Goal: Download file/media

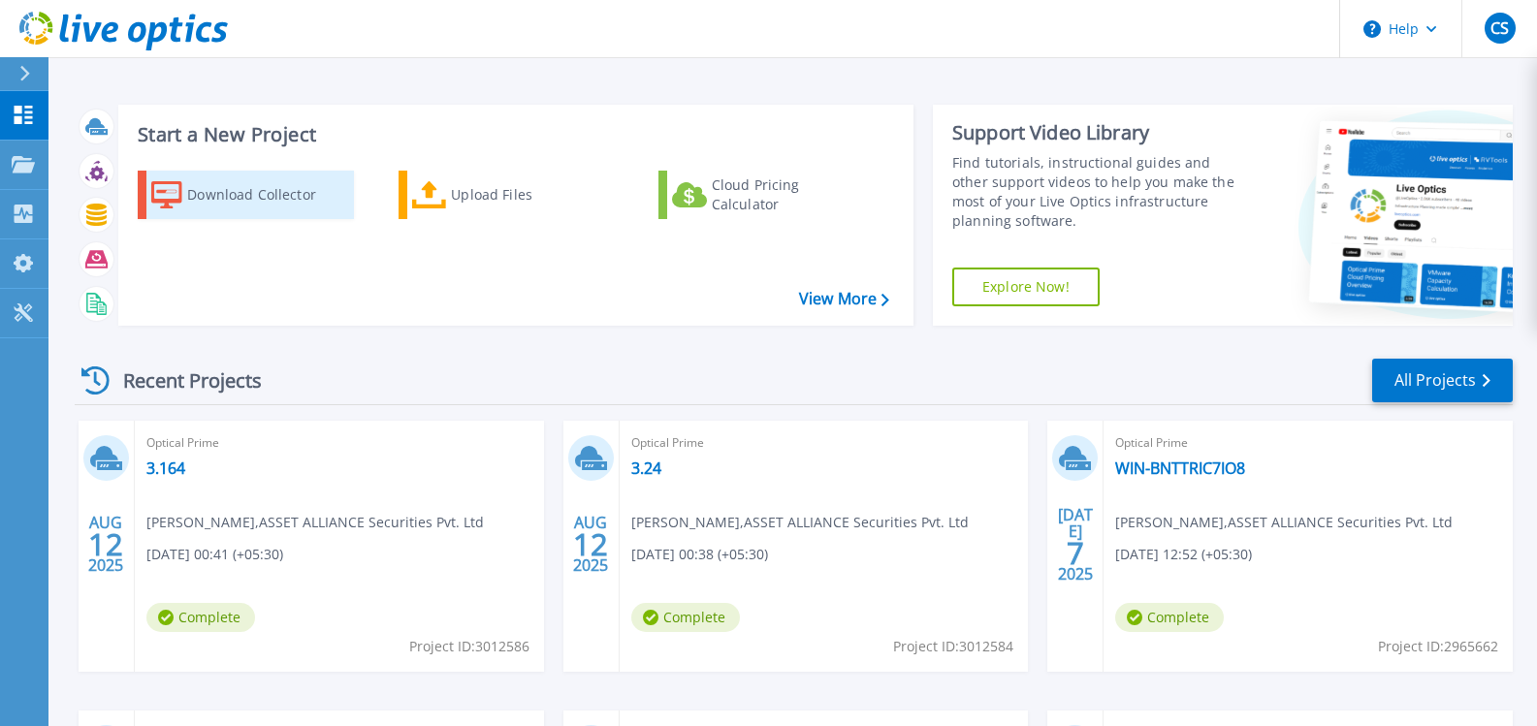
click at [259, 202] on div "Download Collector" at bounding box center [264, 194] width 155 height 39
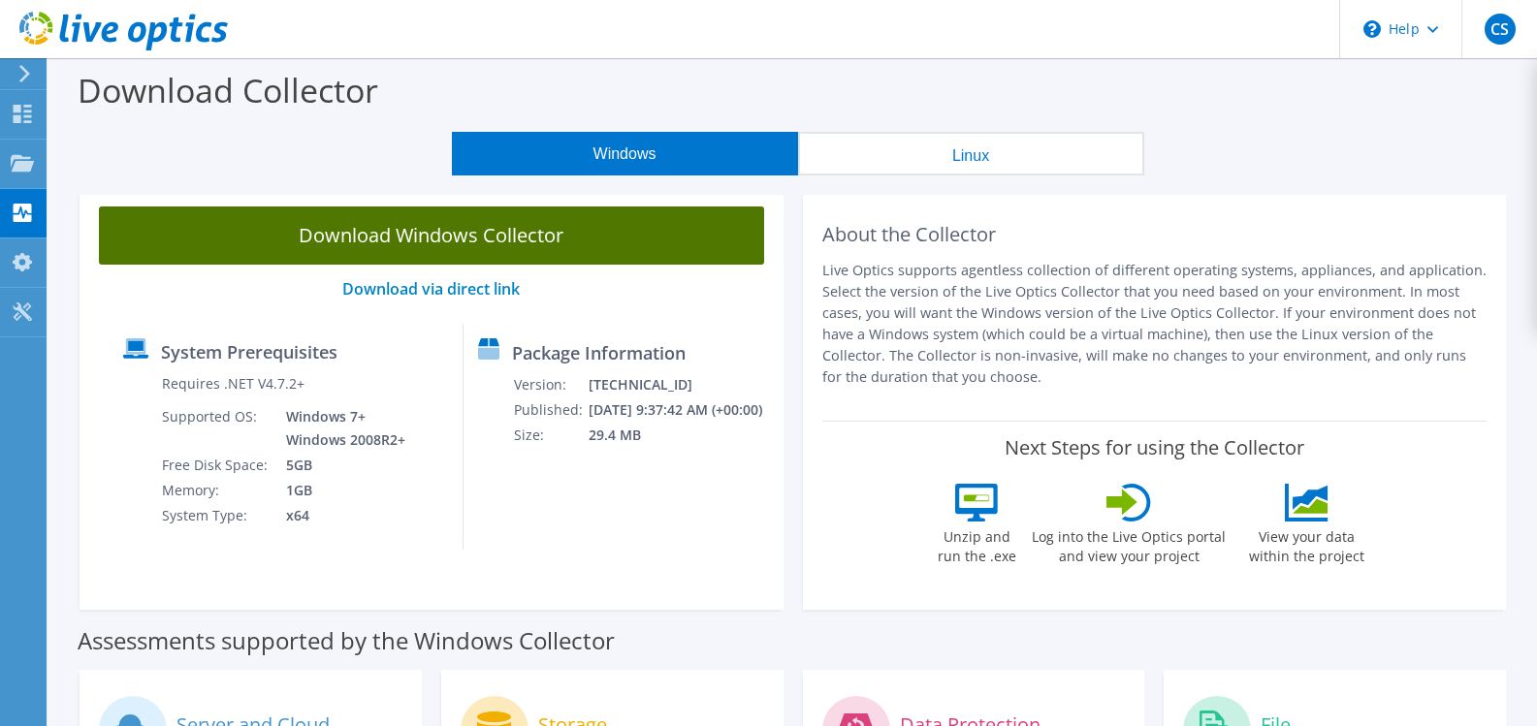
click at [514, 244] on link "Download Windows Collector" at bounding box center [431, 236] width 665 height 58
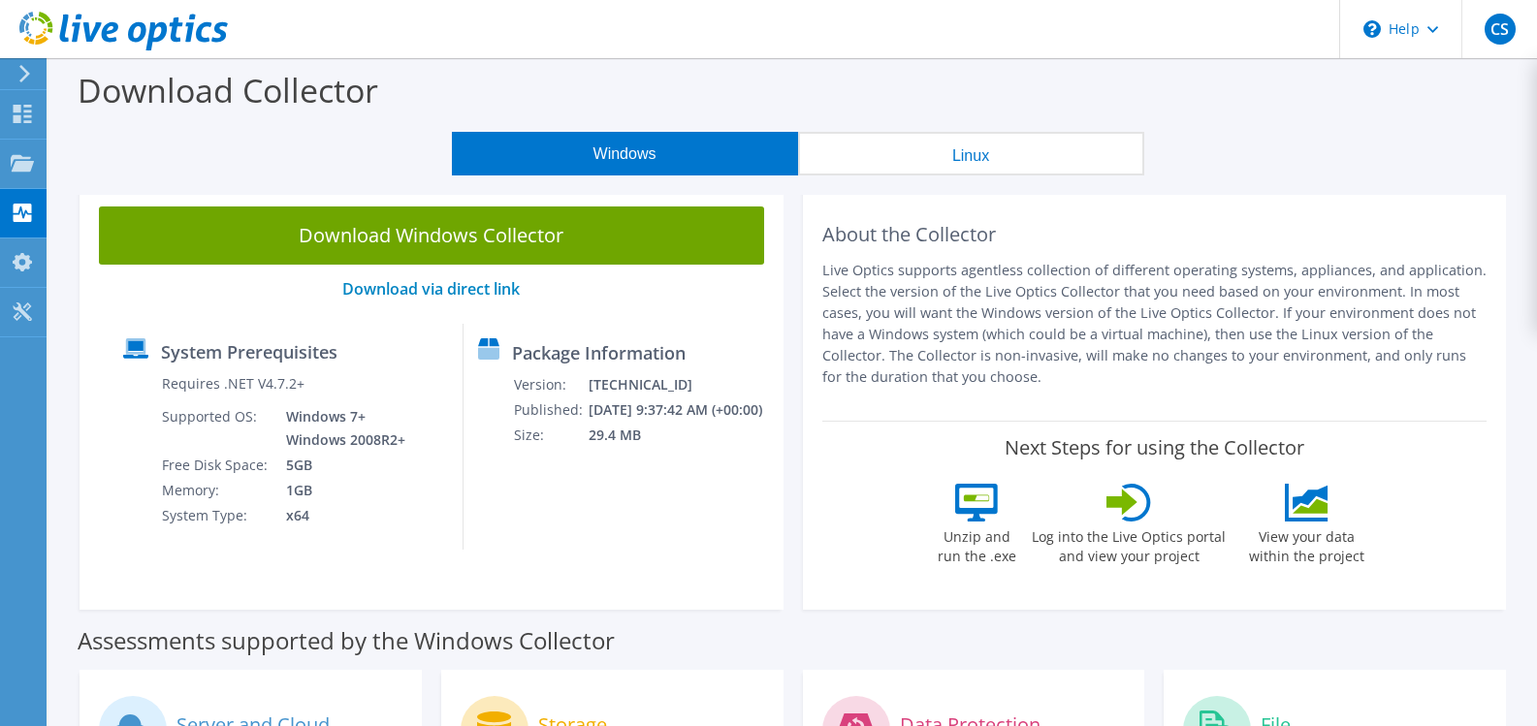
click at [440, 241] on link "Download Windows Collector" at bounding box center [431, 236] width 665 height 58
click at [25, 120] on use at bounding box center [23, 114] width 18 height 18
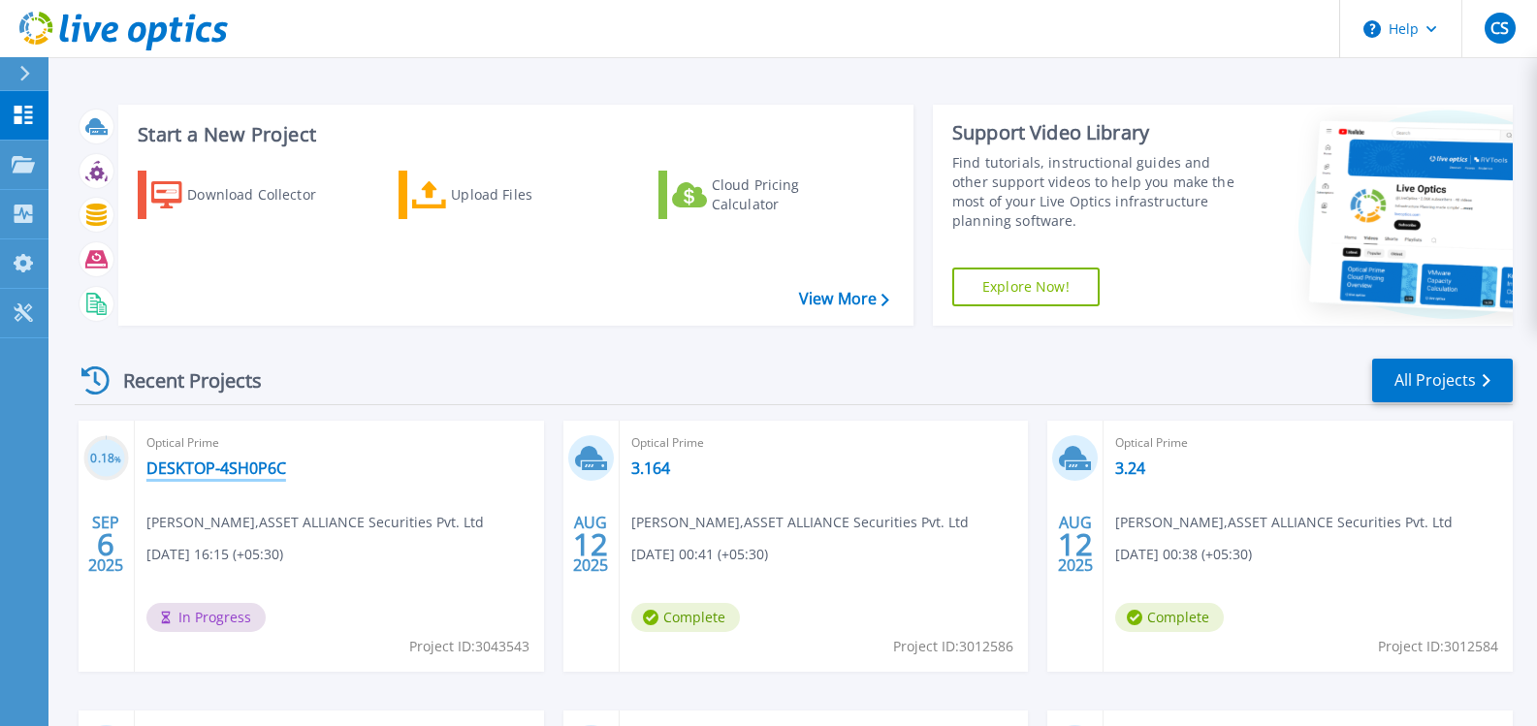
click at [225, 465] on link "DESKTOP-4SH0P6C" at bounding box center [216, 468] width 140 height 19
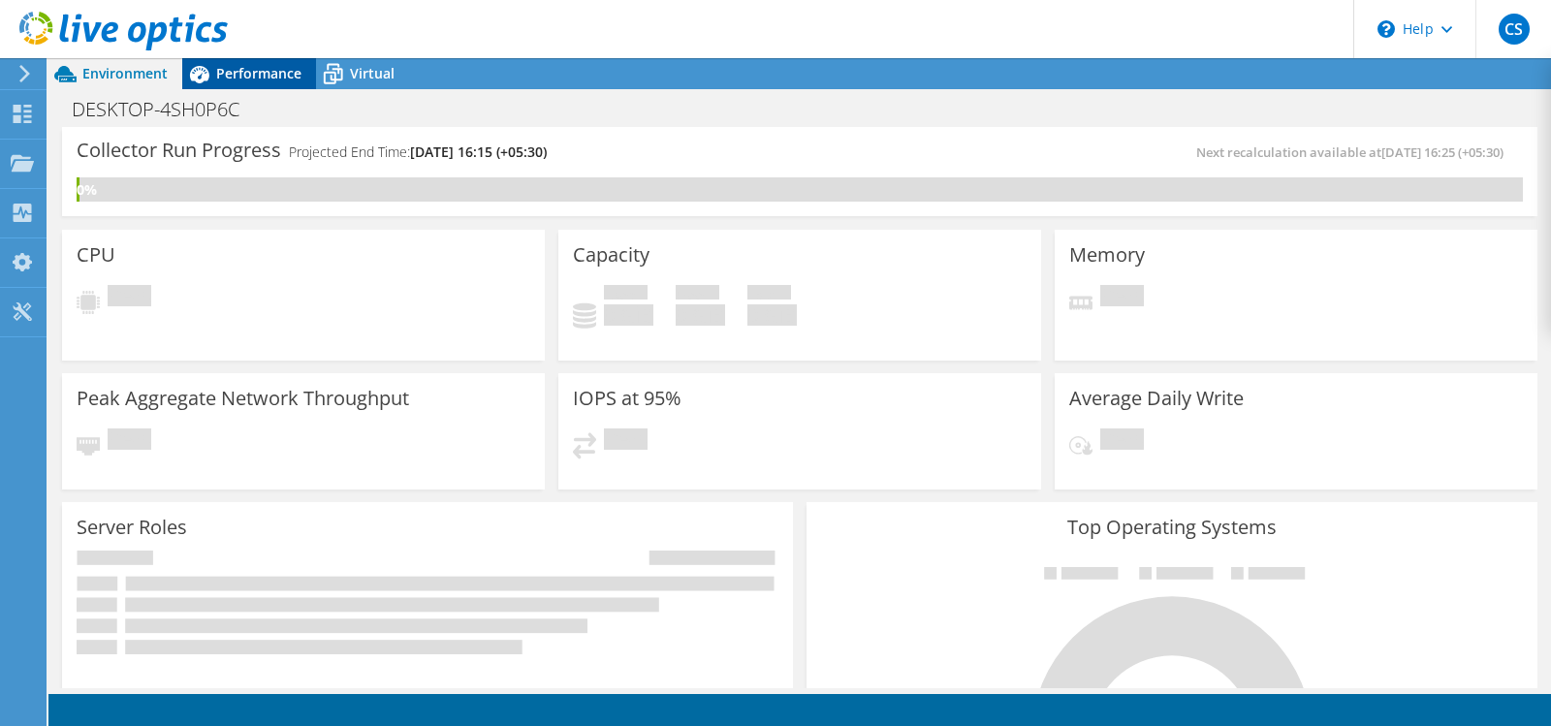
click at [250, 85] on div "Performance" at bounding box center [249, 73] width 134 height 31
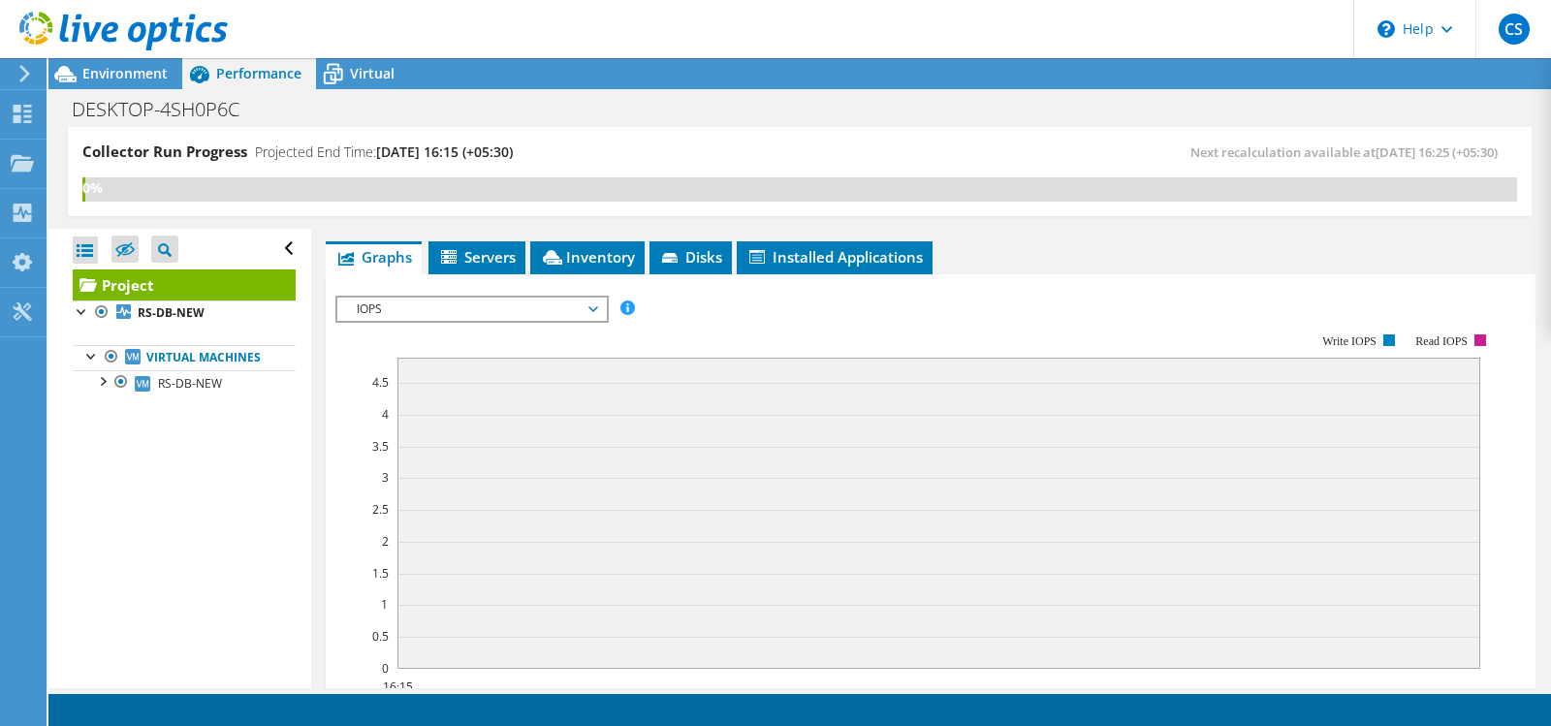
scroll to position [375, 0]
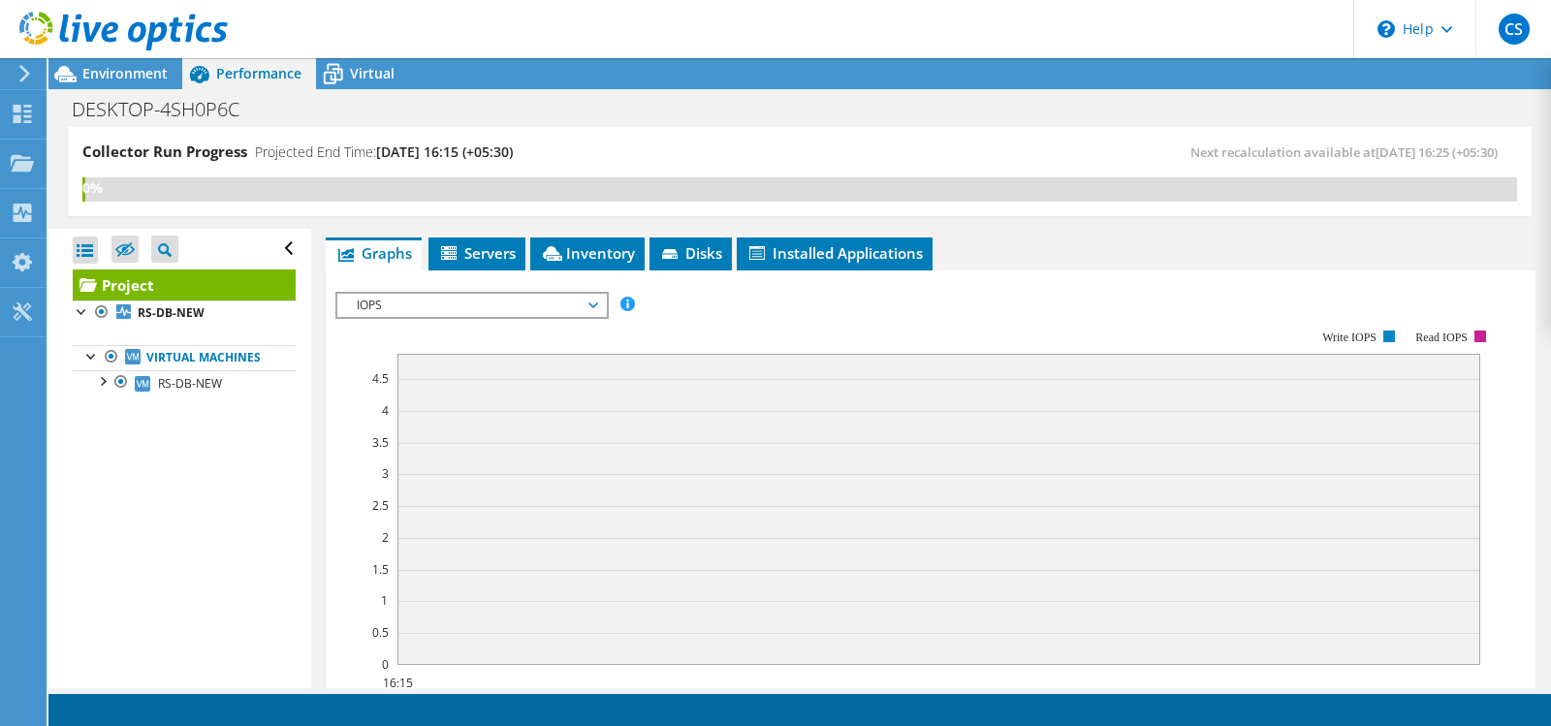
click at [482, 303] on span "IOPS" at bounding box center [471, 305] width 249 height 23
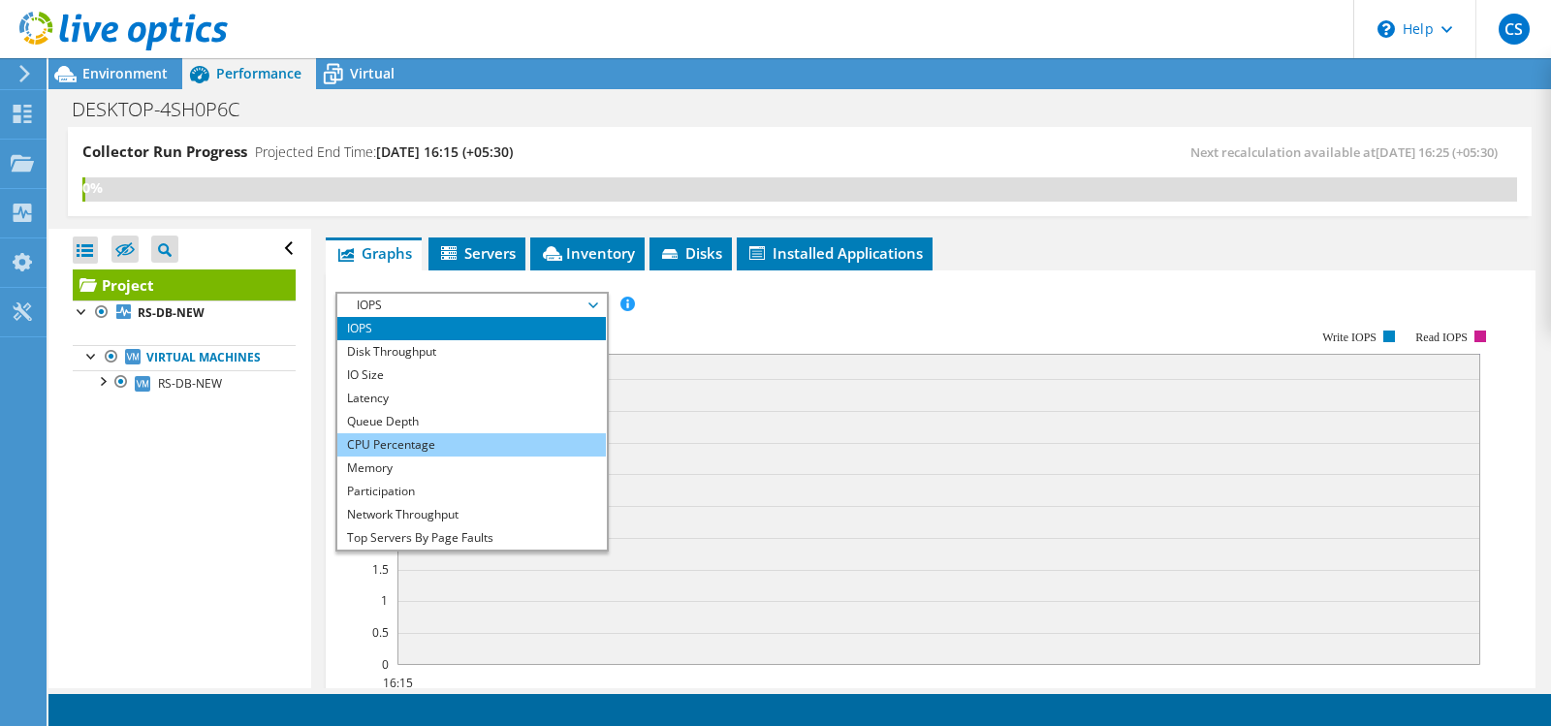
click at [394, 443] on li "CPU Percentage" at bounding box center [471, 444] width 269 height 23
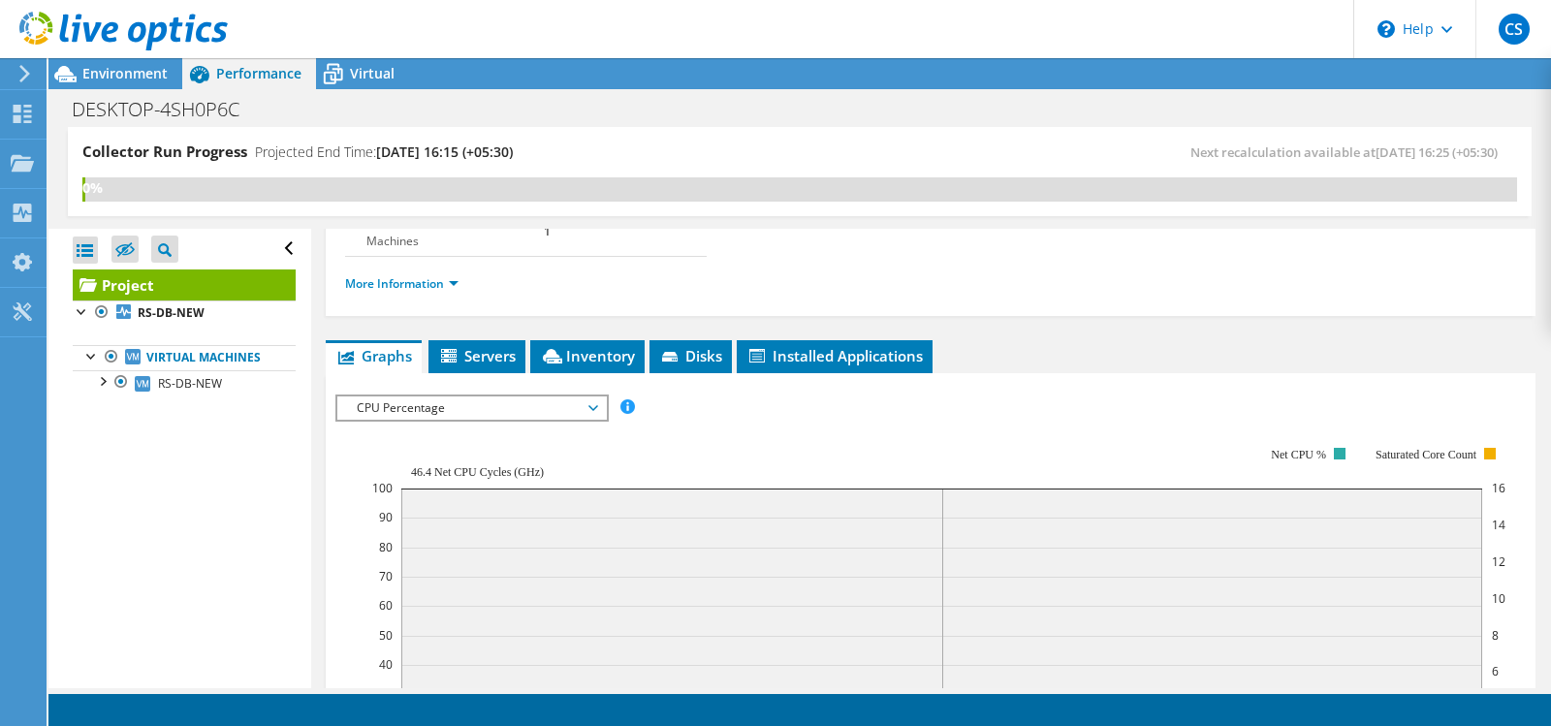
scroll to position [270, 0]
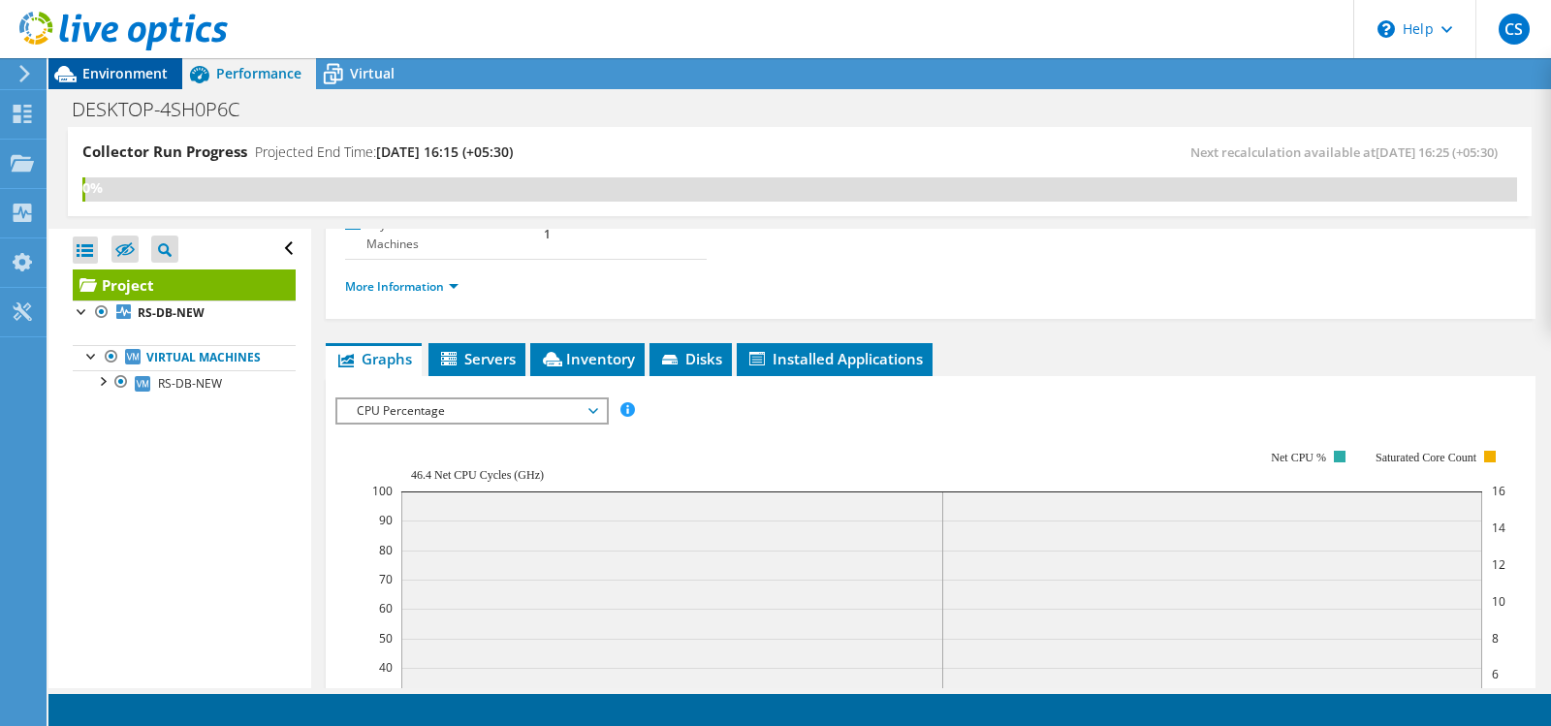
click at [131, 74] on span "Environment" at bounding box center [124, 73] width 85 height 18
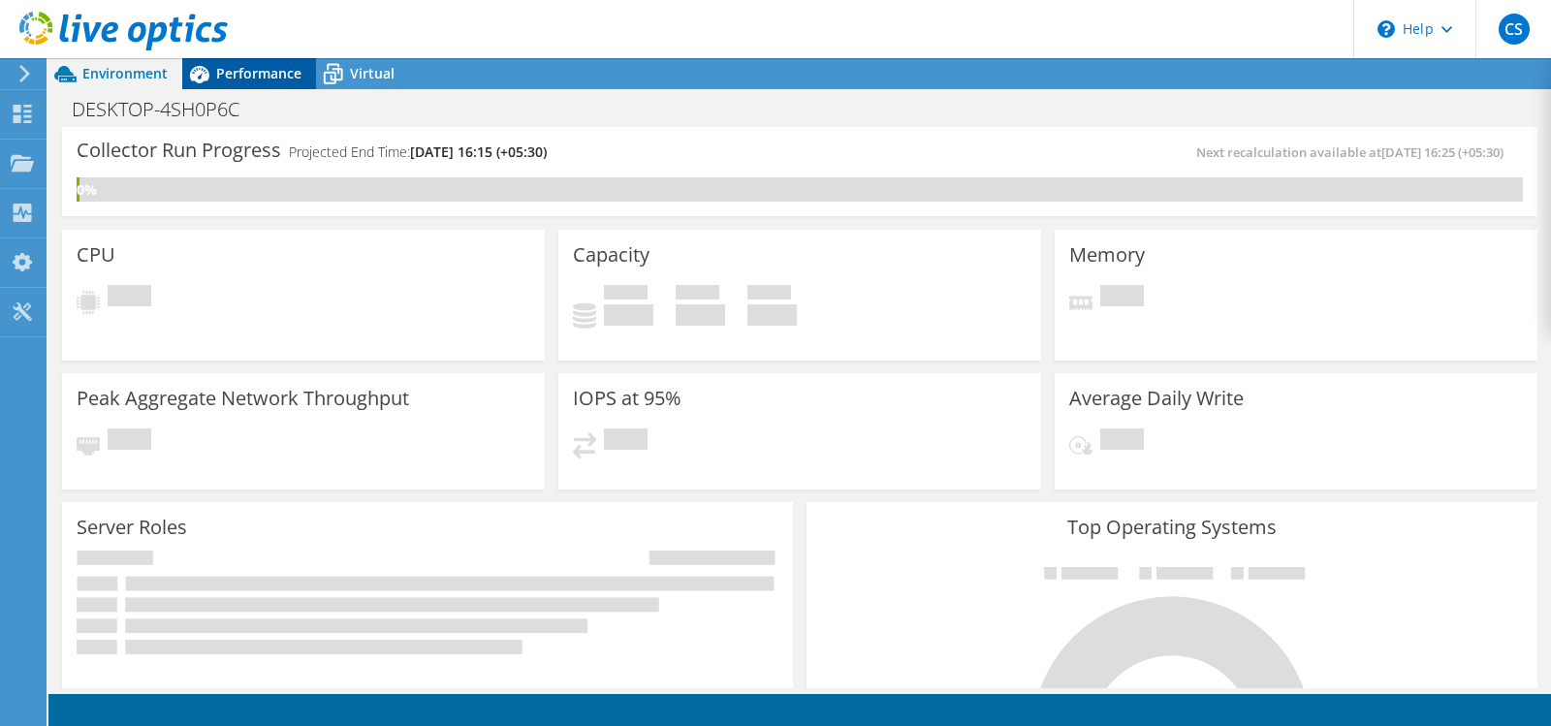
click at [243, 76] on span "Performance" at bounding box center [258, 73] width 85 height 18
